Goal: Task Accomplishment & Management: Use online tool/utility

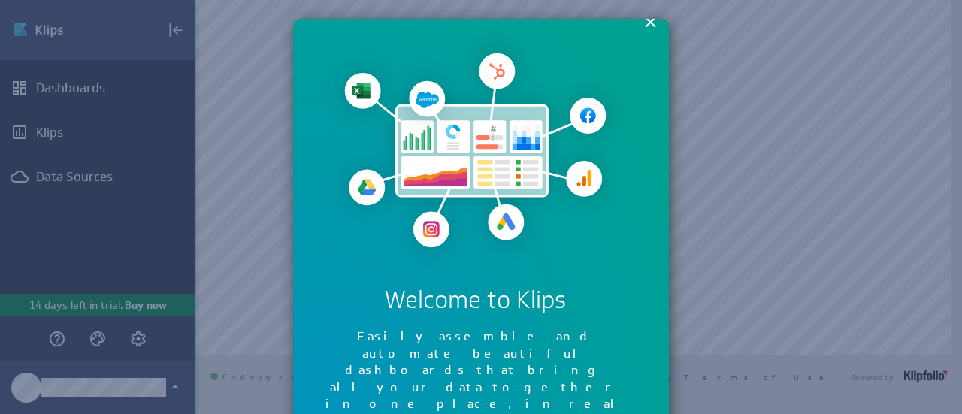
scroll to position [30, 0]
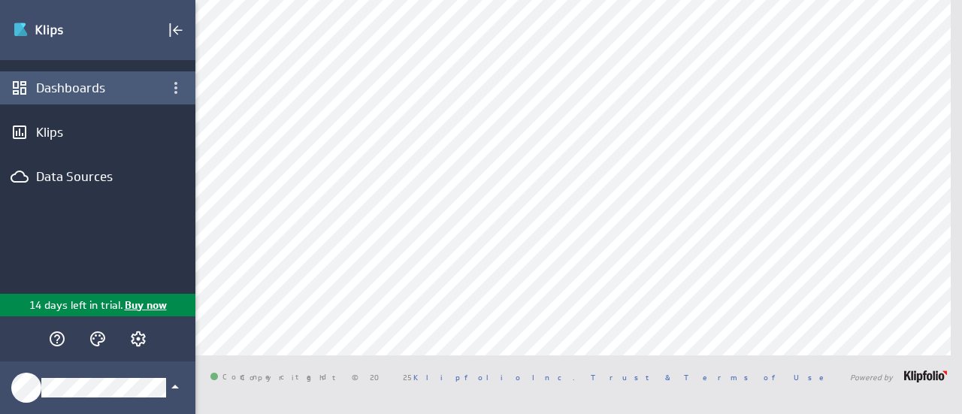
click at [50, 80] on div "Dashboards" at bounding box center [97, 88] width 123 height 17
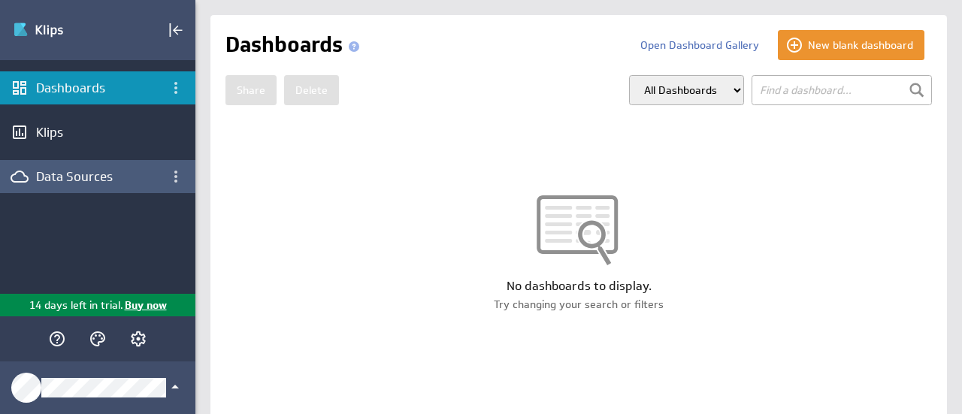
click at [120, 180] on div "Data Sources" at bounding box center [97, 176] width 123 height 17
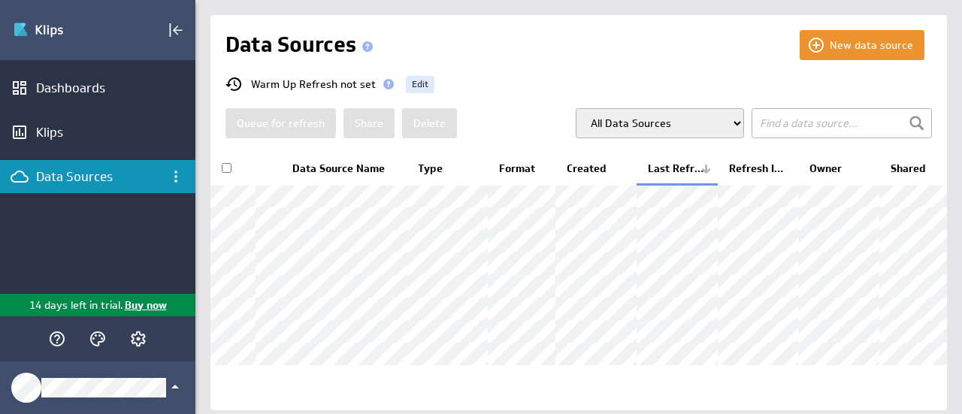
click at [819, 124] on input "text" at bounding box center [842, 123] width 180 height 30
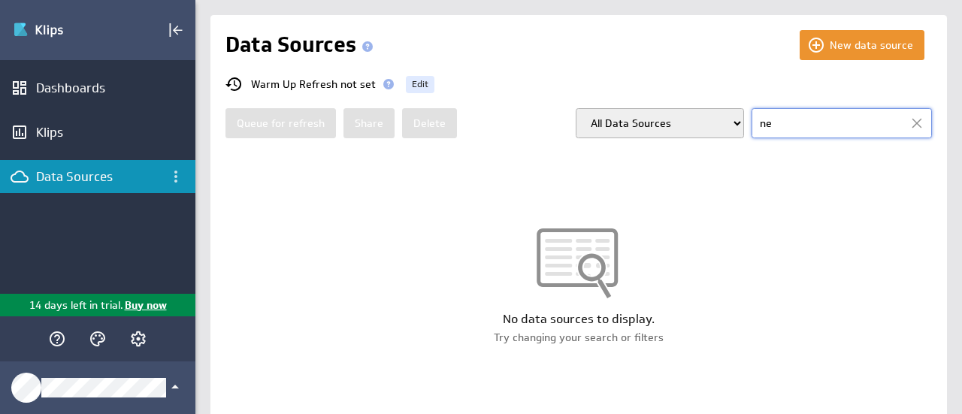
type input "n"
type input "q"
click at [907, 121] on div at bounding box center [917, 123] width 23 height 23
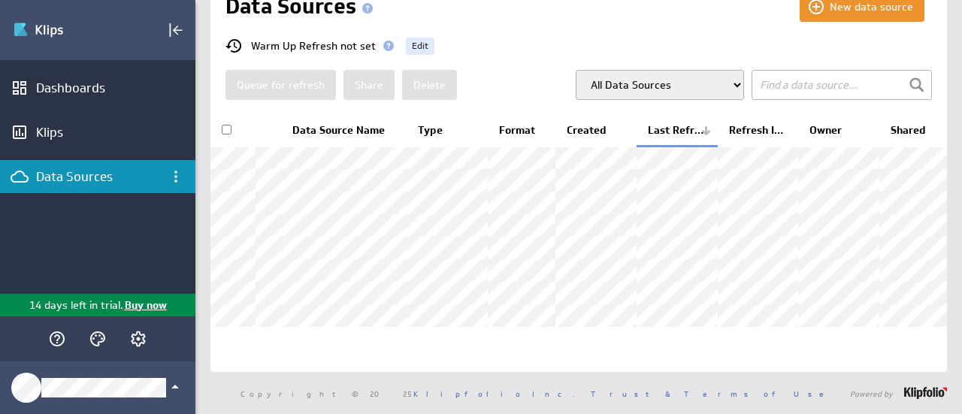
scroll to position [98, 0]
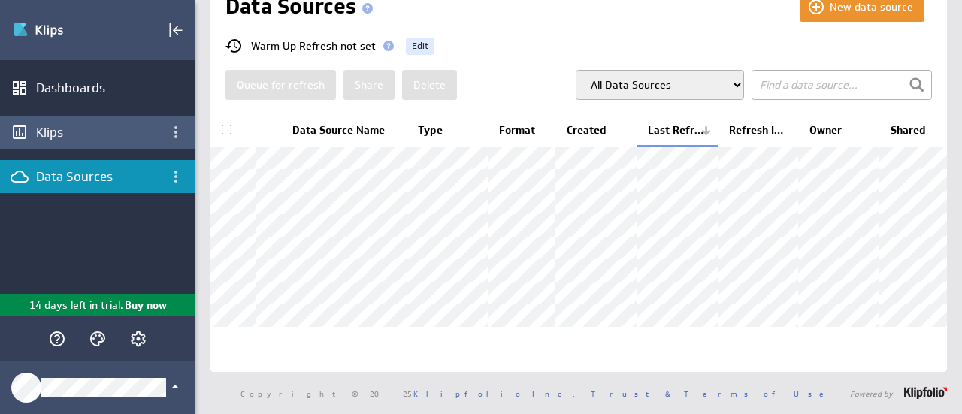
click at [32, 137] on div "Klips" at bounding box center [97, 132] width 195 height 33
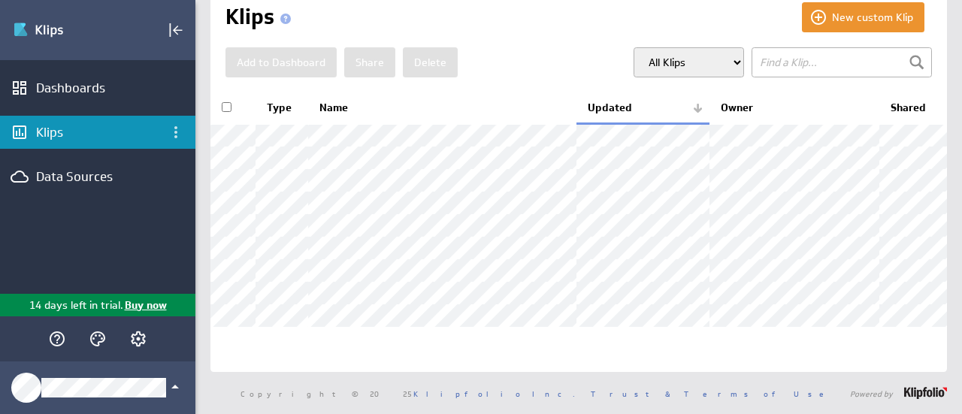
scroll to position [75, 0]
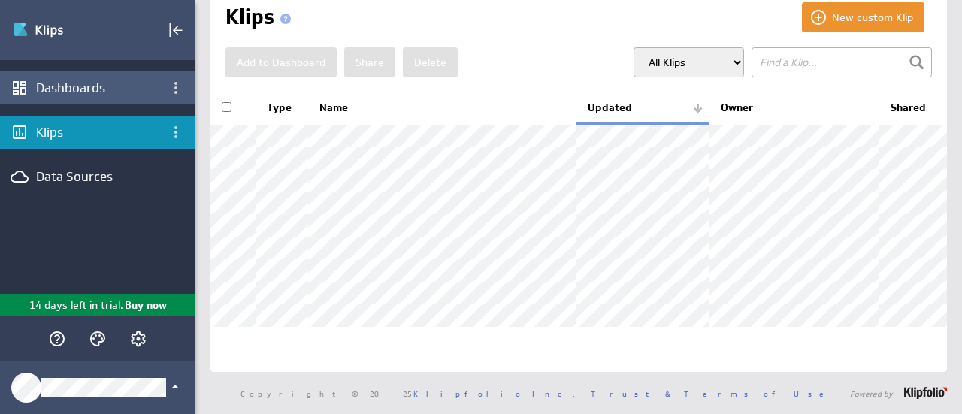
click at [79, 78] on div "Dashboards" at bounding box center [97, 87] width 195 height 33
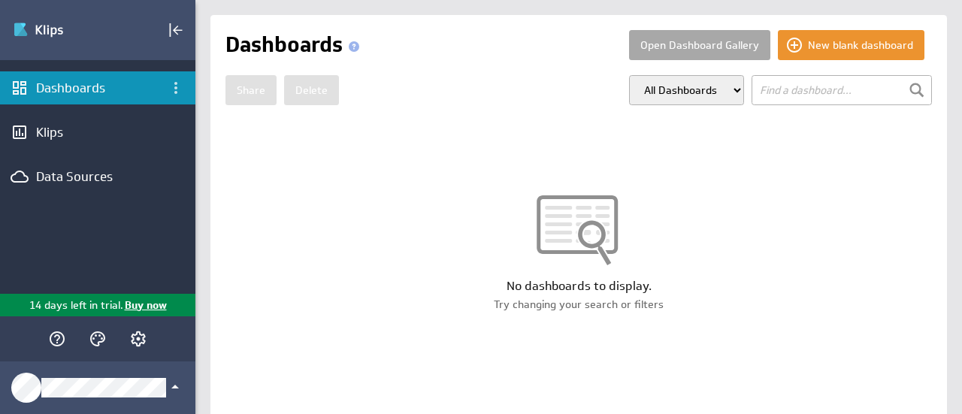
click at [747, 44] on button "Open Dashboard Gallery" at bounding box center [699, 45] width 141 height 30
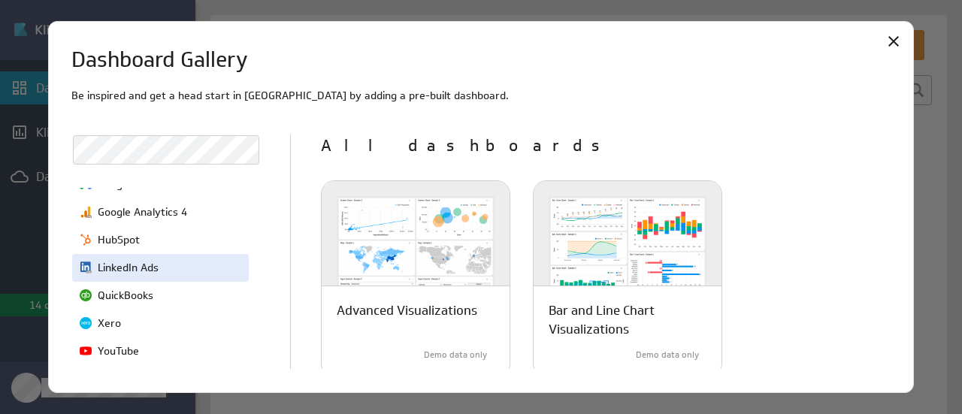
scroll to position [226, 0]
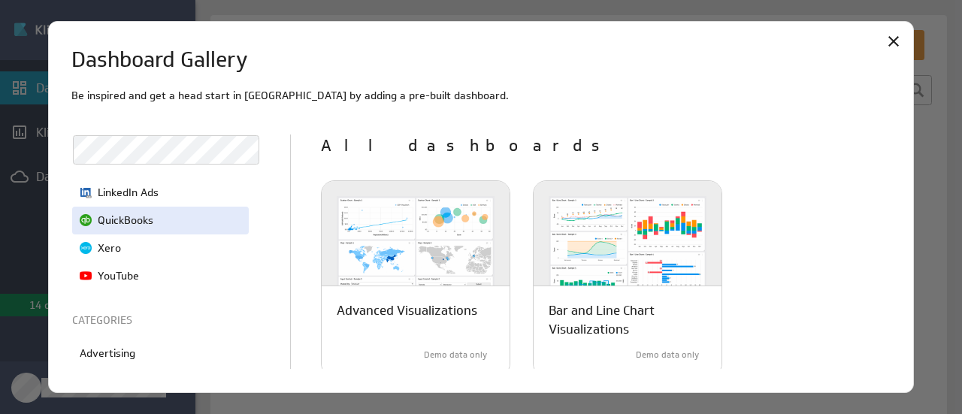
click at [141, 220] on p "QuickBooks" at bounding box center [126, 221] width 56 height 16
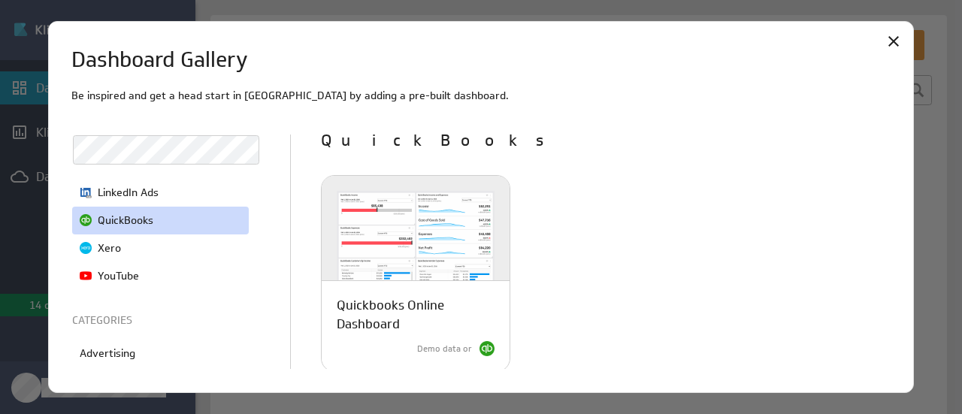
scroll to position [6, 0]
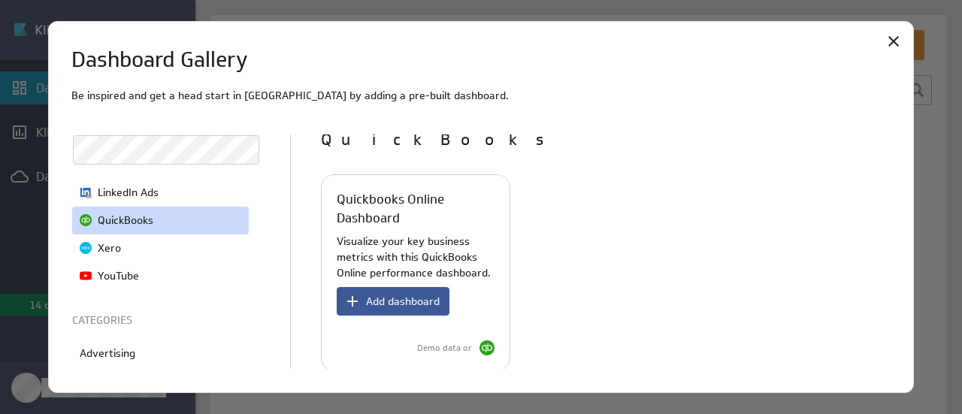
click at [395, 301] on span "Add dashboard" at bounding box center [403, 302] width 74 height 14
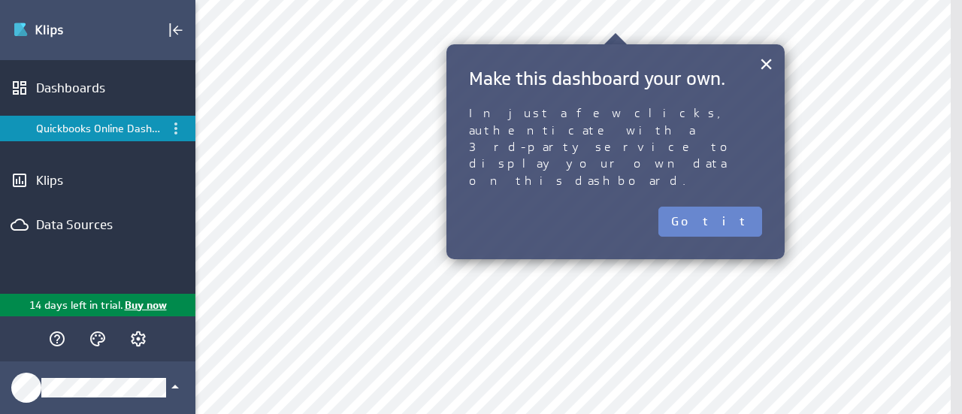
click at [740, 207] on button "Got it" at bounding box center [710, 222] width 104 height 30
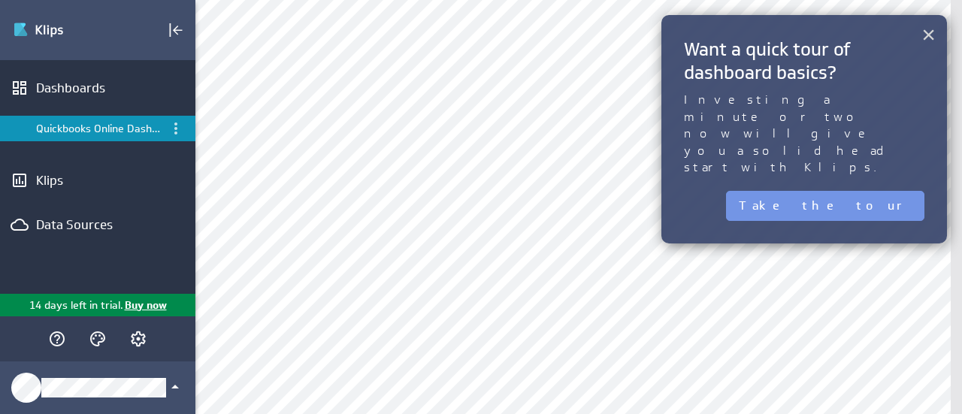
click at [925, 32] on button "×" at bounding box center [929, 35] width 14 height 30
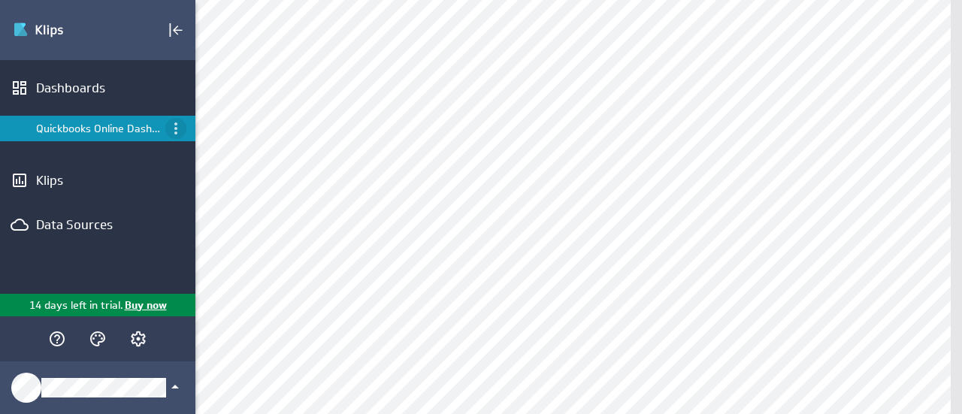
click at [180, 123] on icon "Menu" at bounding box center [176, 129] width 18 height 18
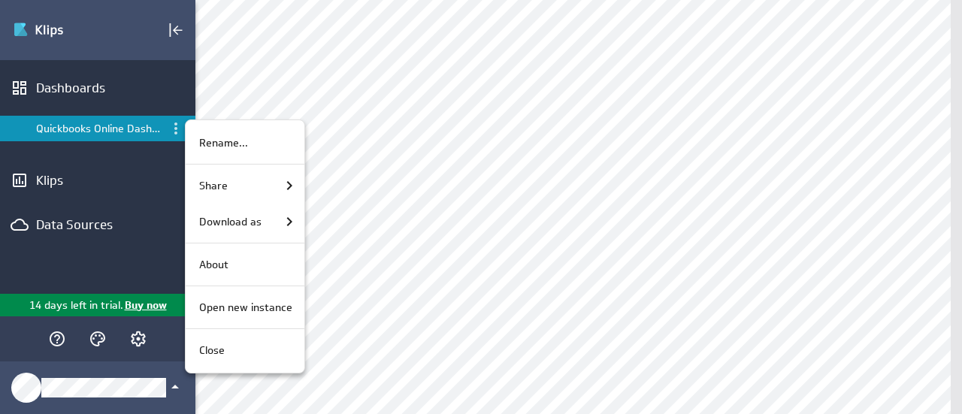
click at [400, 205] on div at bounding box center [481, 207] width 962 height 414
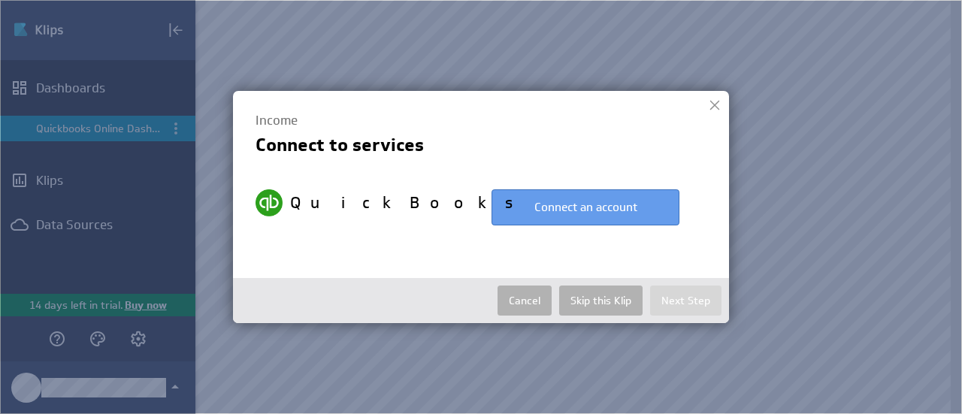
click at [587, 205] on button "Connect an account" at bounding box center [586, 207] width 188 height 36
select select "210c3994814db4ea804255aaab54f1f9"
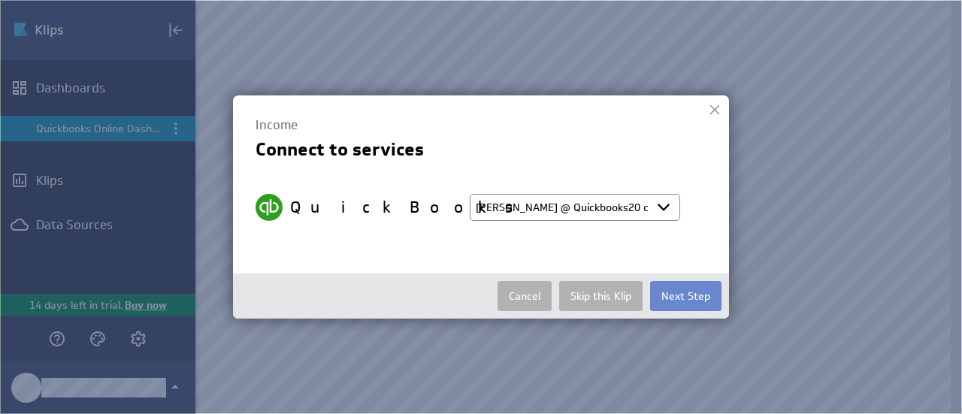
click at [683, 289] on button "Next Step" at bounding box center [685, 296] width 71 height 30
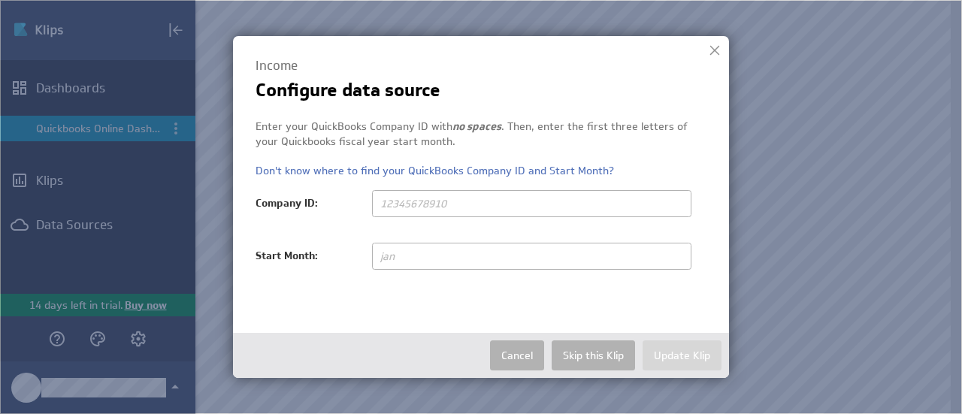
click at [431, 244] on input "text" at bounding box center [531, 256] width 319 height 27
click at [534, 172] on link "Don't know where to find your QuickBooks Company ID and Start Month?" at bounding box center [435, 171] width 359 height 14
click at [565, 172] on link "Don't know where to find your QuickBooks Company ID and Start Month?" at bounding box center [435, 171] width 359 height 14
click at [528, 167] on link "Don't know where to find your QuickBooks Company ID and Start Month?" at bounding box center [435, 171] width 359 height 14
click at [431, 207] on input "text" at bounding box center [531, 203] width 319 height 27
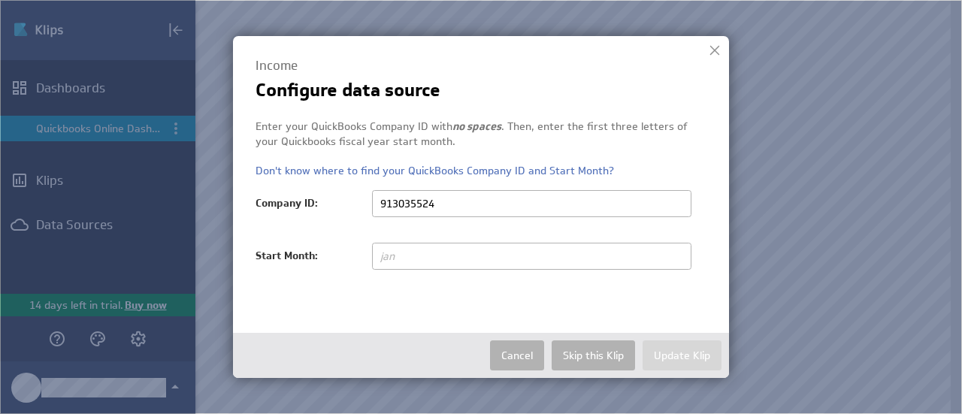
type input "913035524"
click at [410, 258] on input "text" at bounding box center [531, 256] width 319 height 27
click at [537, 252] on input "text" at bounding box center [531, 256] width 319 height 27
type input "jan"
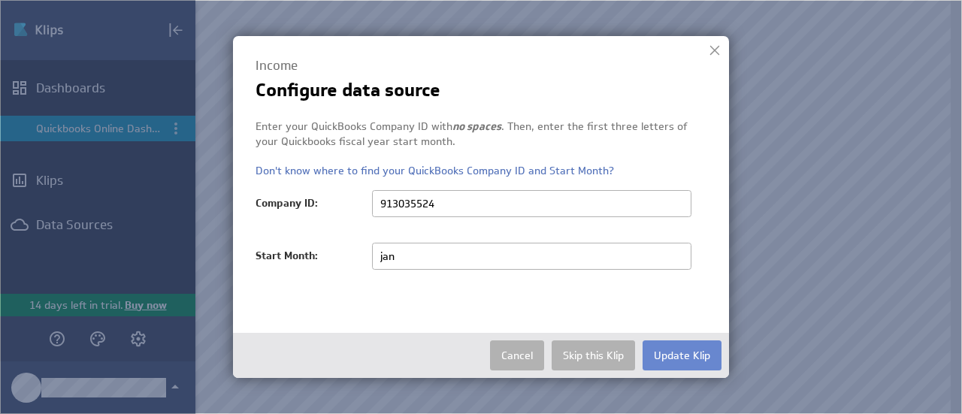
click at [661, 351] on button "Update Klip" at bounding box center [682, 356] width 79 height 30
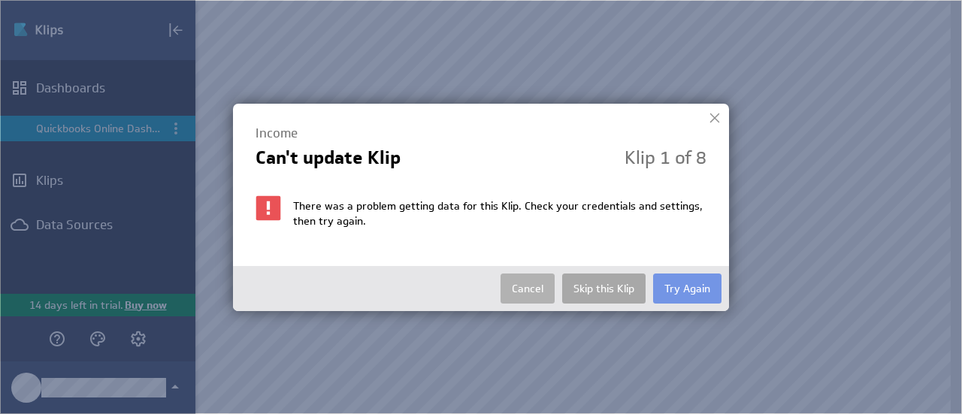
click at [622, 287] on button "Skip this Klip" at bounding box center [603, 289] width 83 height 30
select select "210c3994814db4ea804255aaab54f1f9"
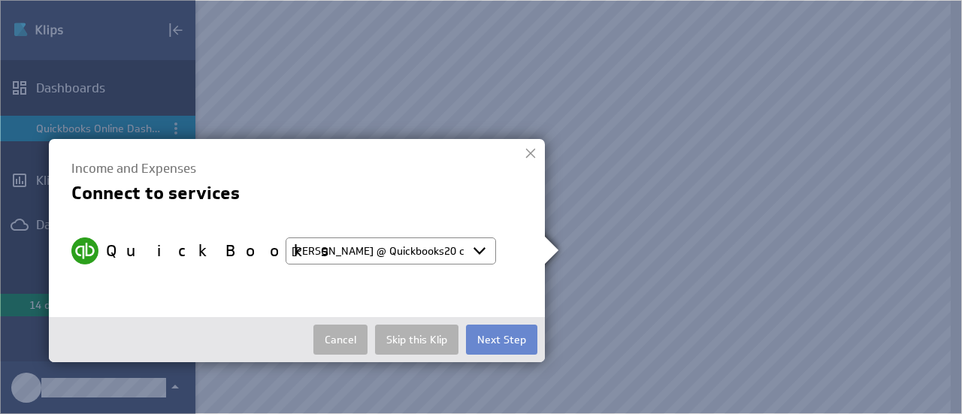
click at [505, 341] on button "Next Step" at bounding box center [501, 340] width 71 height 30
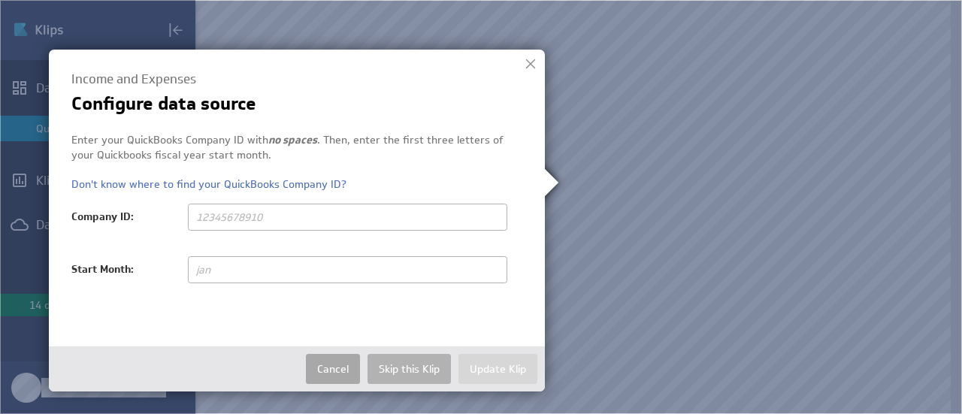
click at [336, 365] on button "Cancel" at bounding box center [333, 369] width 54 height 30
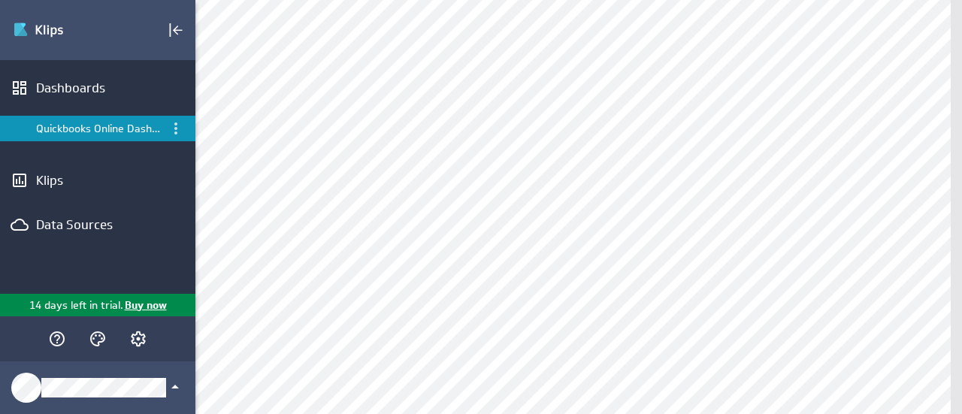
select select "210c3994814db4ea804255aaab54f1f9"
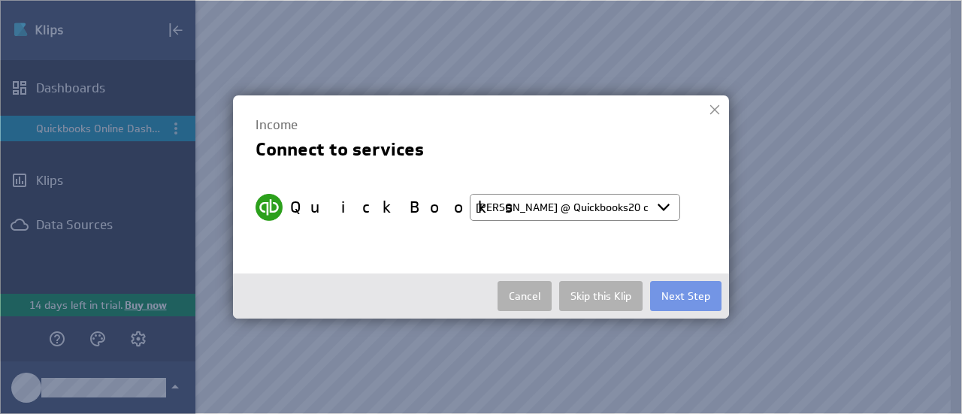
click at [555, 214] on select "Select account Pam @ Quickbooks20 created Oct 13, 2025 at 8:24 PM EDT + Connect…" at bounding box center [575, 207] width 210 height 27
click at [572, 169] on div "Income Connect to services QuickBooks Select account Pam @ Quickbooks20 created…" at bounding box center [481, 177] width 451 height 118
click at [549, 298] on button "Cancel" at bounding box center [525, 296] width 54 height 30
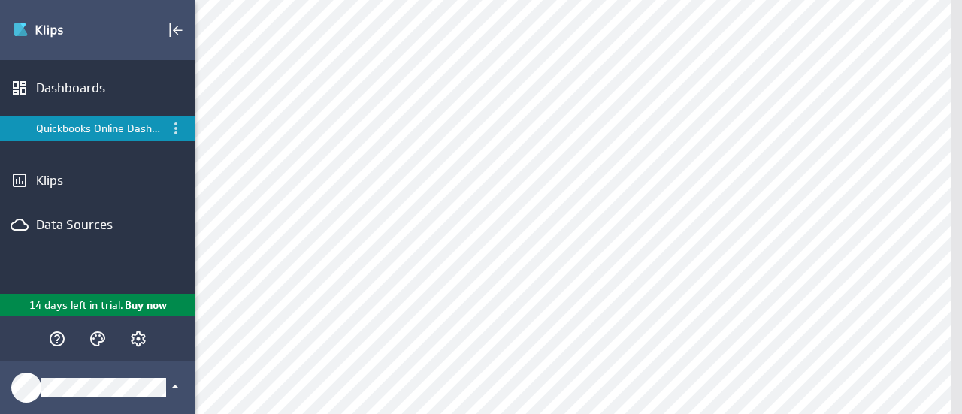
click at [101, 122] on li "Quickbooks Online Dashboard" at bounding box center [97, 129] width 195 height 26
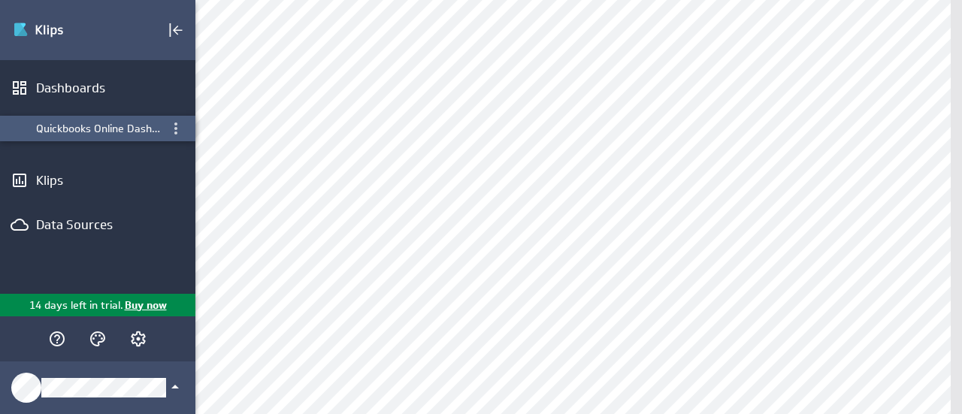
click at [179, 121] on icon "Menu" at bounding box center [176, 129] width 18 height 18
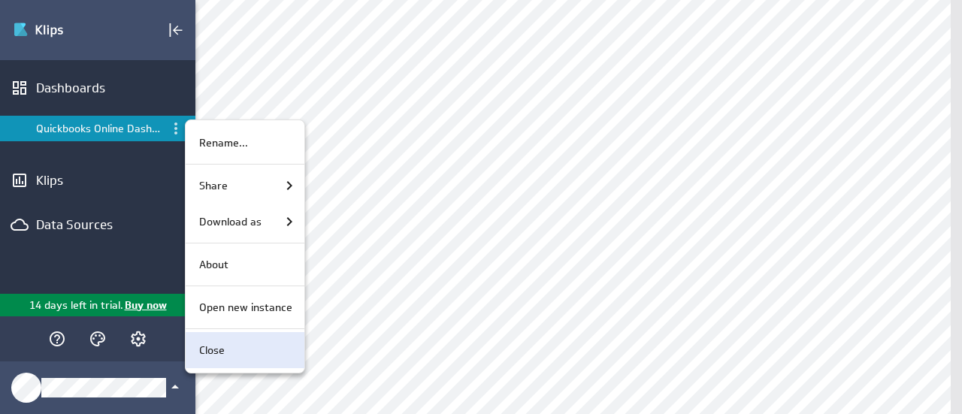
click at [225, 352] on div "Close" at bounding box center [242, 351] width 99 height 16
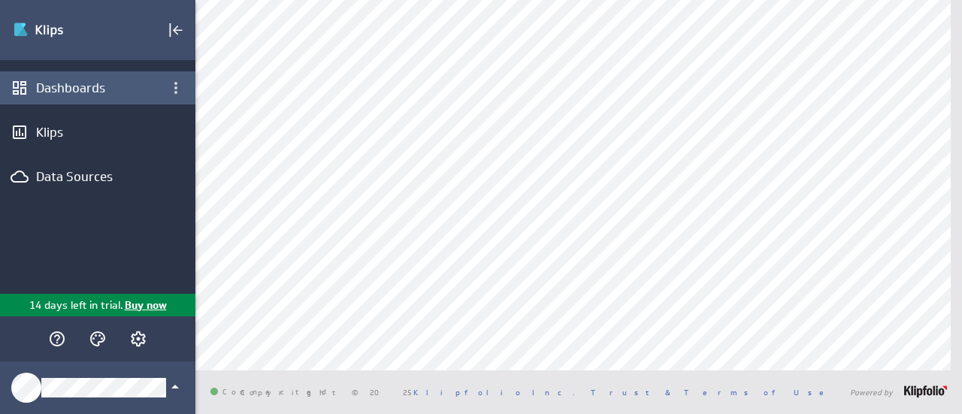
click at [74, 80] on div "Dashboards" at bounding box center [97, 87] width 195 height 33
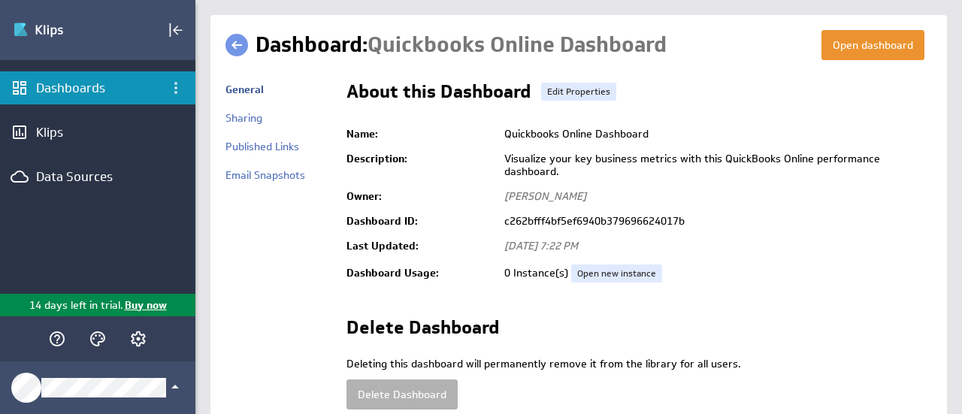
scroll to position [83, 0]
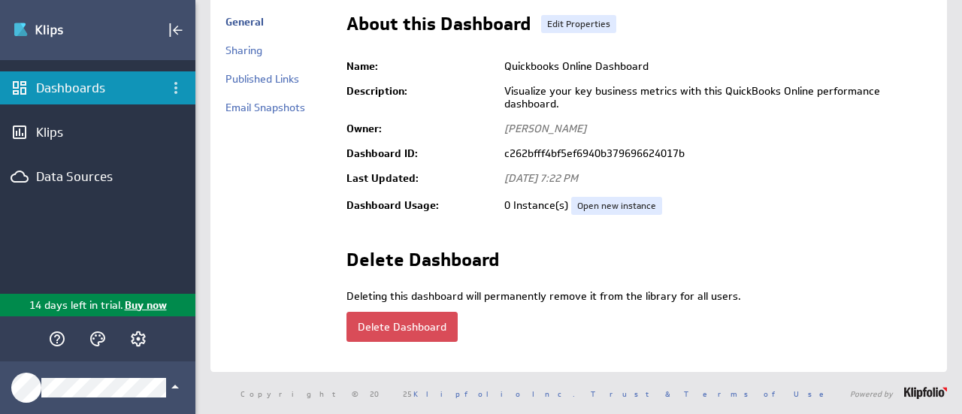
click at [400, 312] on button "Delete Dashboard" at bounding box center [402, 327] width 111 height 30
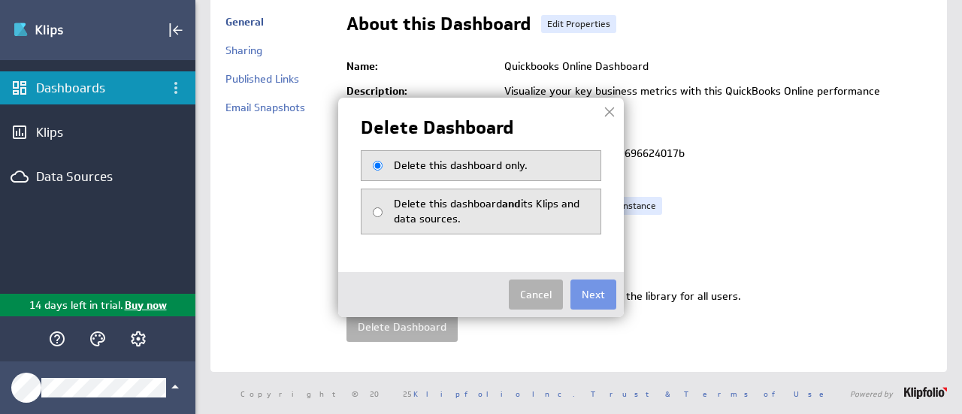
click at [450, 219] on span "Delete this dashboard and its Klips and data sources." at bounding box center [487, 211] width 186 height 29
radio input "true"
click at [600, 298] on button "Next" at bounding box center [594, 295] width 46 height 30
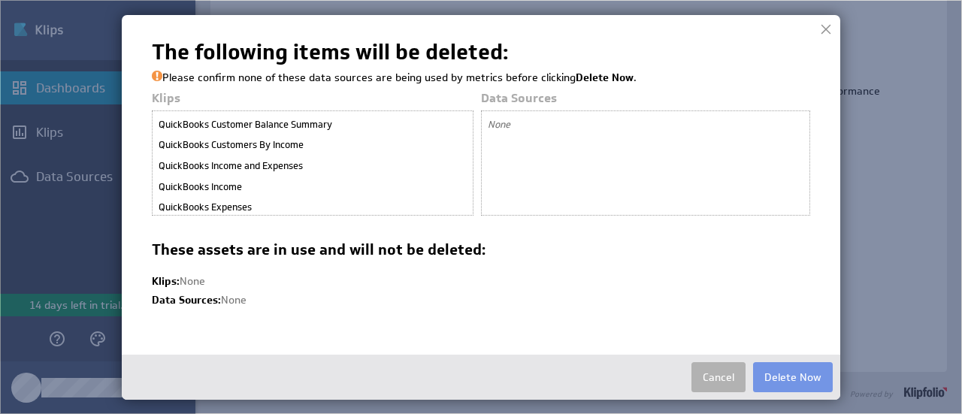
scroll to position [68, 0]
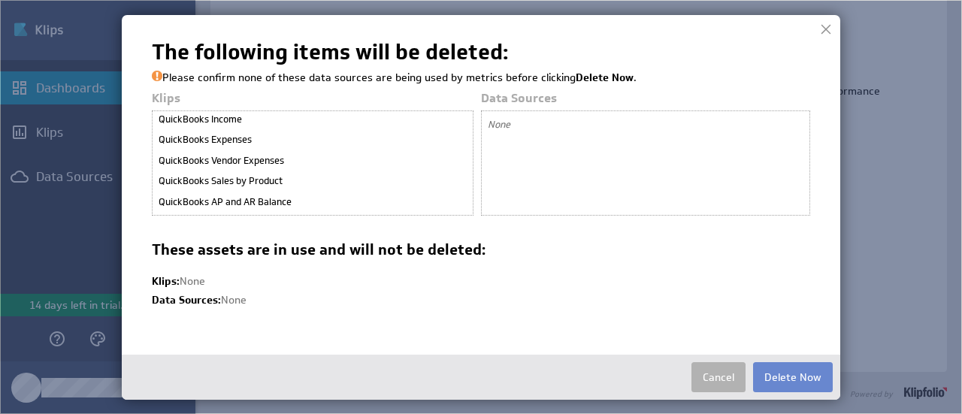
click at [798, 368] on button "Delete Now" at bounding box center [793, 377] width 80 height 30
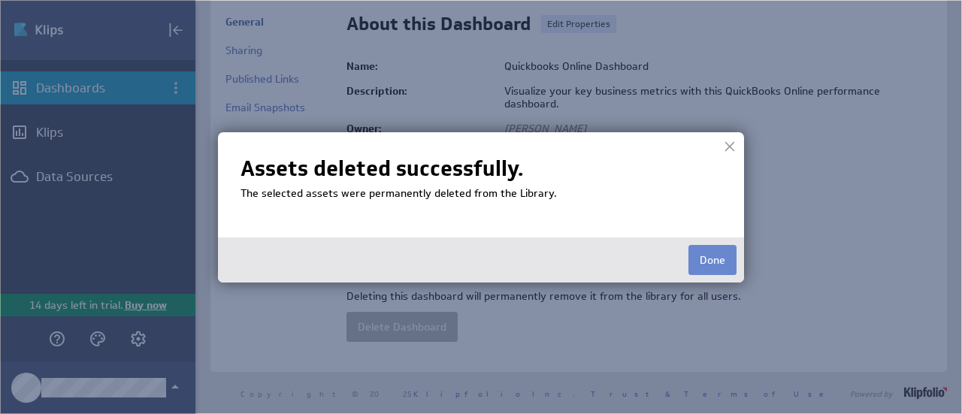
click at [705, 258] on button "Done" at bounding box center [713, 260] width 48 height 30
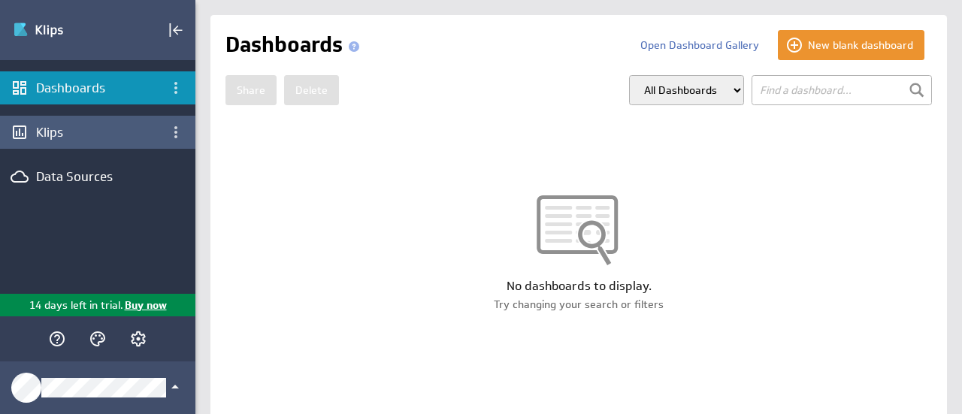
click at [35, 136] on div "Klips" at bounding box center [97, 132] width 195 height 33
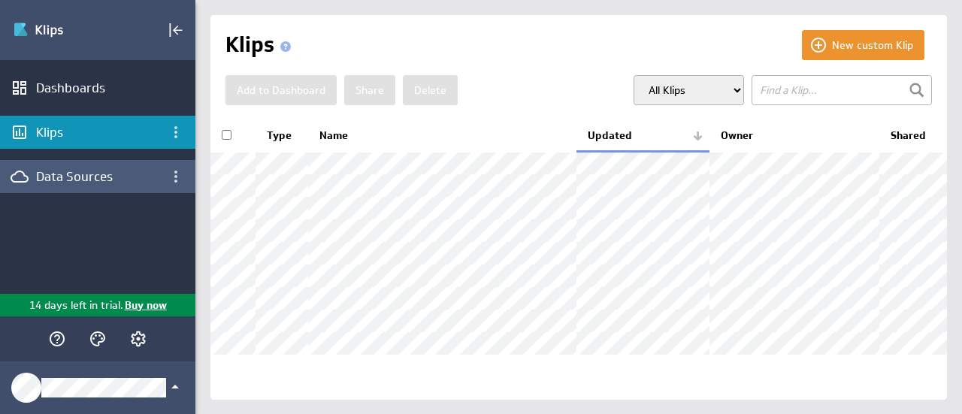
click at [78, 175] on div "Data Sources" at bounding box center [97, 176] width 123 height 17
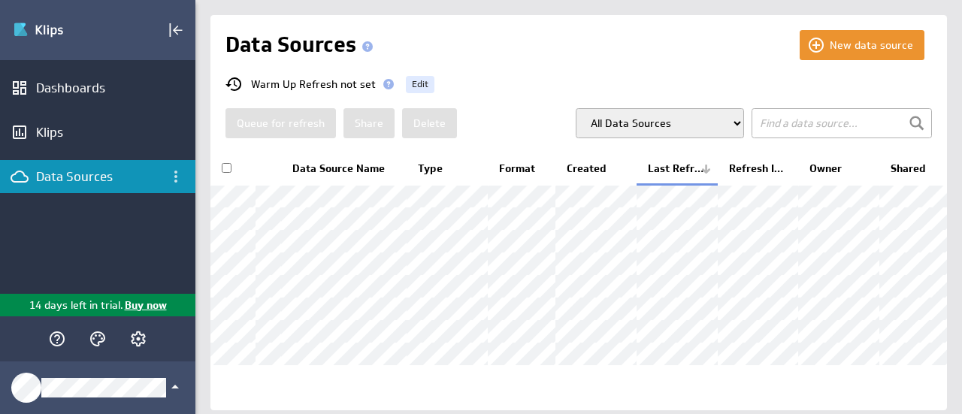
click at [734, 127] on div "Queue for refresh Share Delete All Data Sources My Data Sources All Modelled Da…" at bounding box center [579, 123] width 707 height 30
click at [720, 118] on select "All Data Sources My Data Sources All Modelled Data Sources My Modelled Data Sou…" at bounding box center [660, 123] width 168 height 30
click at [801, 118] on input "text" at bounding box center [842, 123] width 180 height 30
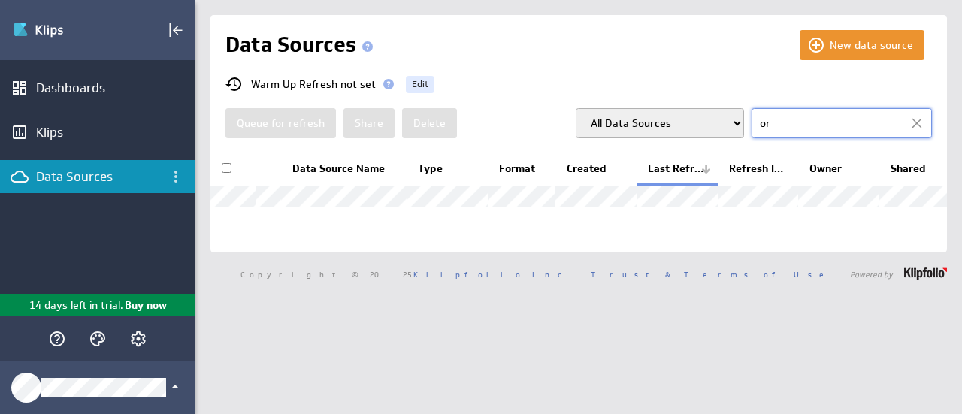
type input "o"
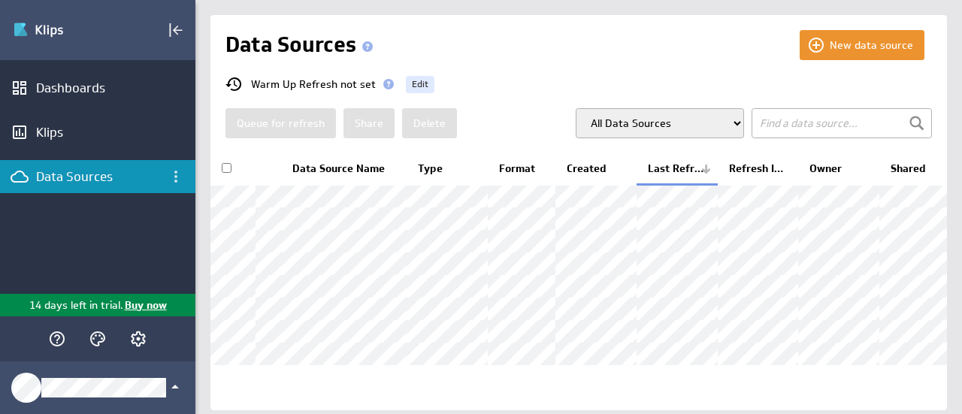
click at [102, 174] on div "Data Sources" at bounding box center [97, 176] width 123 height 17
drag, startPoint x: 0, startPoint y: 0, endPoint x: 176, endPoint y: 175, distance: 248.2
click at [176, 175] on icon "Data Sources menu" at bounding box center [175, 177] width 3 height 12
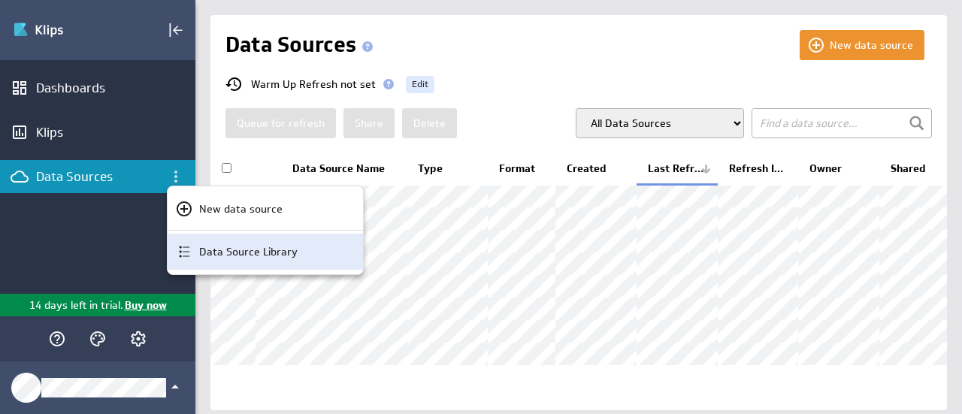
click at [229, 258] on p "Data Source Library" at bounding box center [248, 252] width 98 height 16
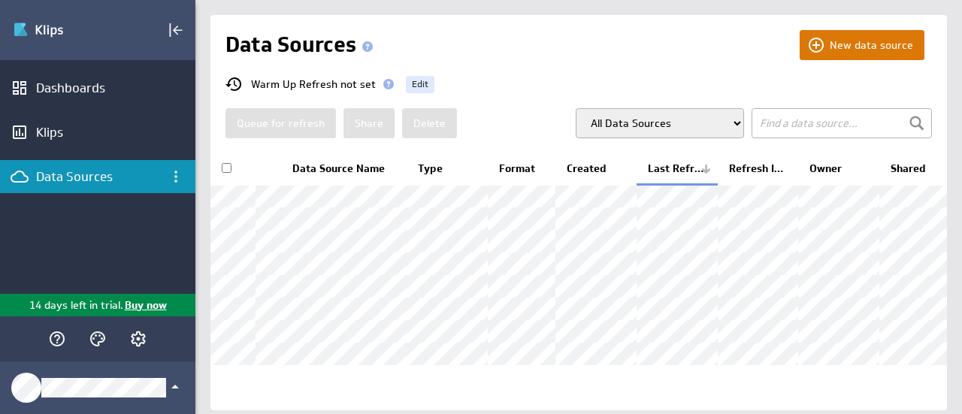
click at [864, 44] on button "New data source" at bounding box center [862, 45] width 125 height 30
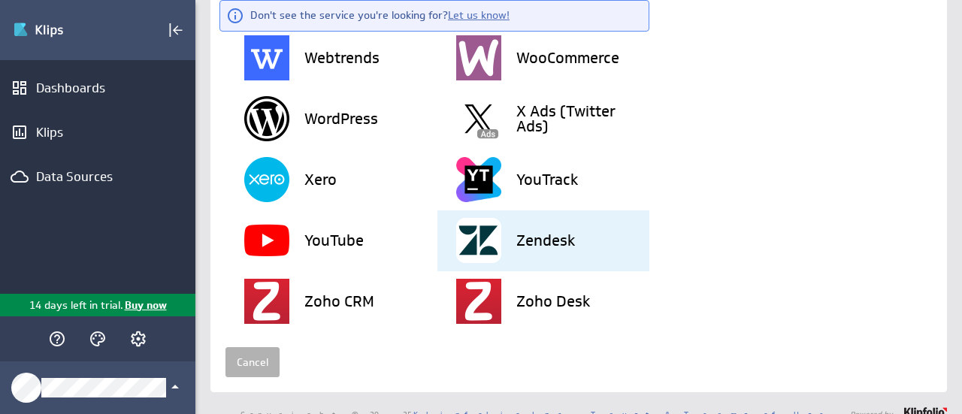
scroll to position [3906, 0]
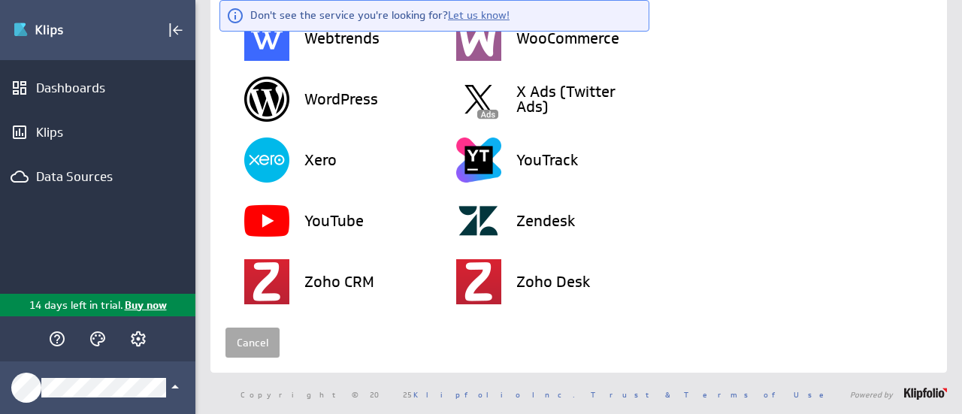
click at [257, 340] on link "Cancel" at bounding box center [253, 343] width 54 height 30
